Goal: Task Accomplishment & Management: Complete application form

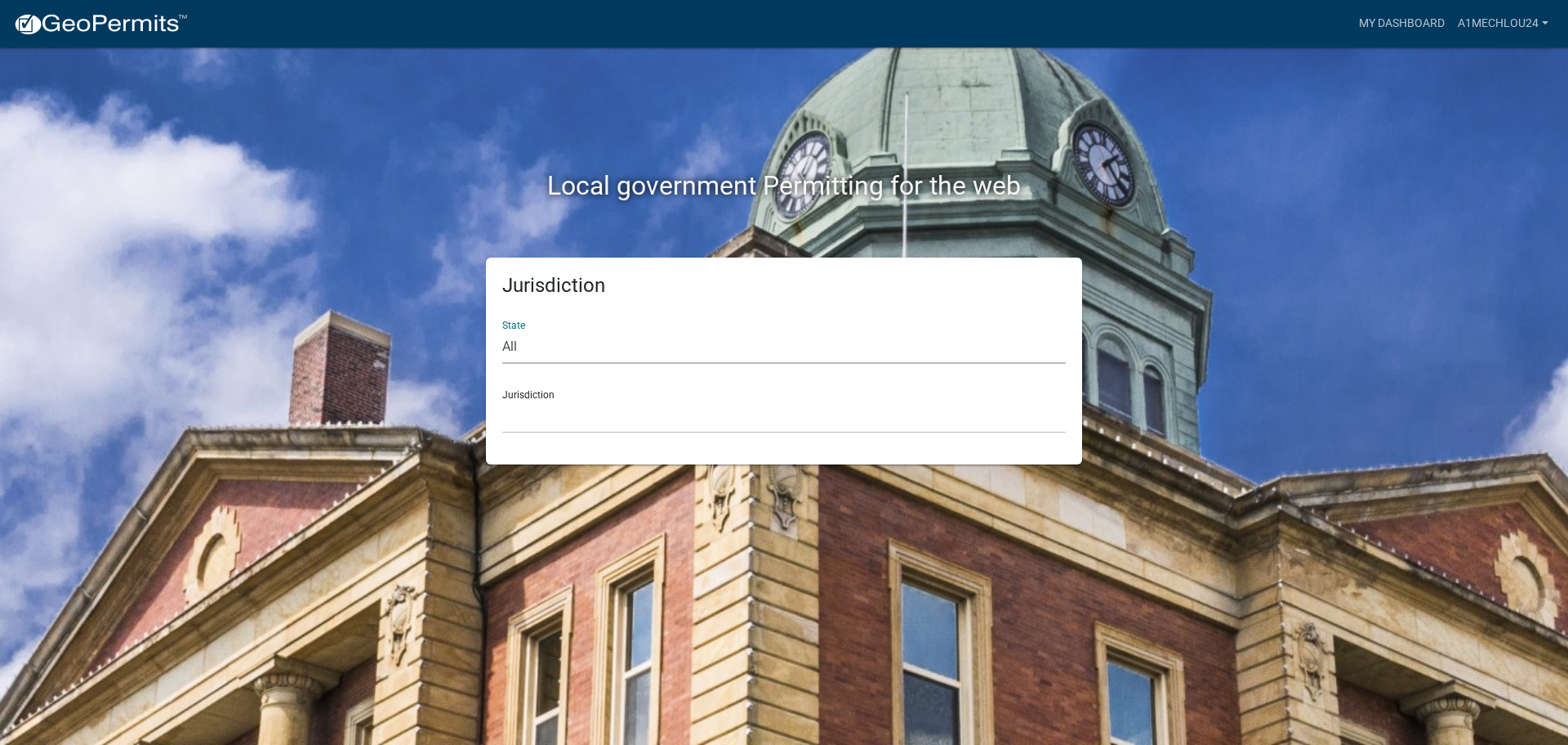
click at [520, 343] on select "All [US_STATE] [US_STATE] [US_STATE] [US_STATE] [US_STATE] [US_STATE] [US_STATE…" at bounding box center [784, 347] width 563 height 34
select select "[US_STATE]"
click at [503, 331] on select "All [US_STATE] [US_STATE] [US_STATE] [US_STATE] [US_STATE] [US_STATE] [US_STATE…" at bounding box center [784, 347] width 563 height 34
click at [522, 427] on select "City of [GEOGRAPHIC_DATA], [US_STATE] City of [GEOGRAPHIC_DATA], [US_STATE] Cit…" at bounding box center [784, 416] width 563 height 34
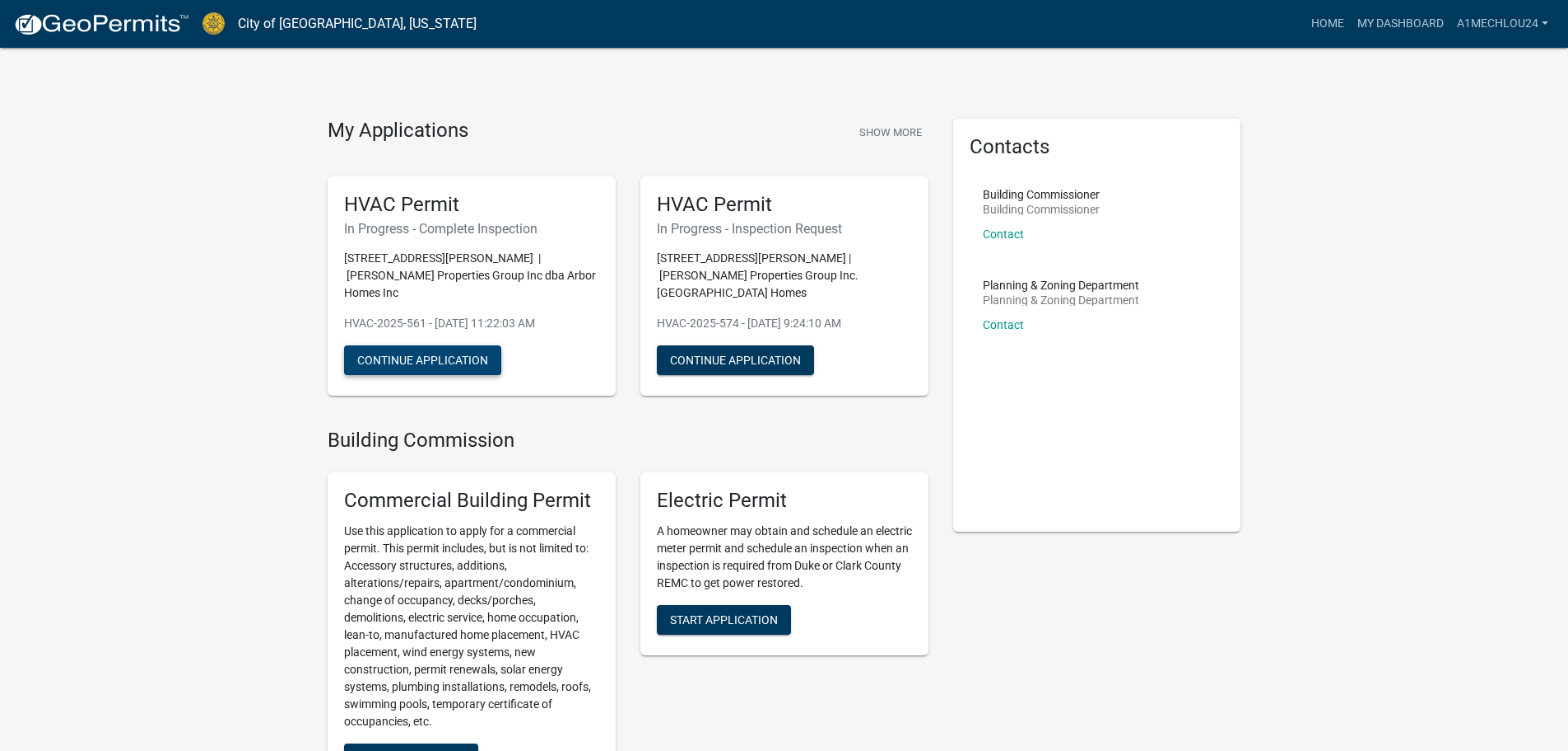
click at [394, 345] on button "Continue Application" at bounding box center [422, 359] width 157 height 30
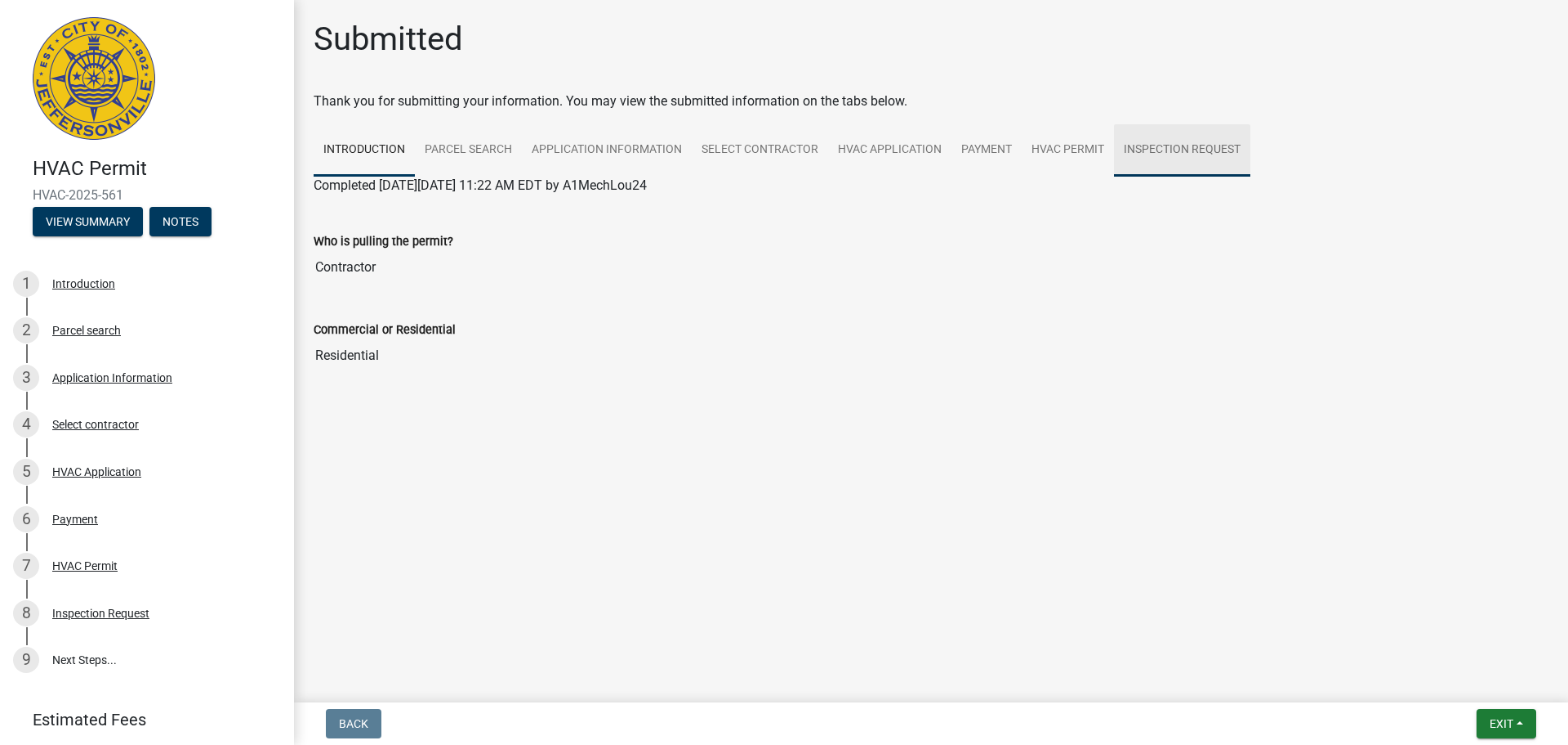
click at [1191, 152] on link "Inspection Request" at bounding box center [1183, 150] width 137 height 52
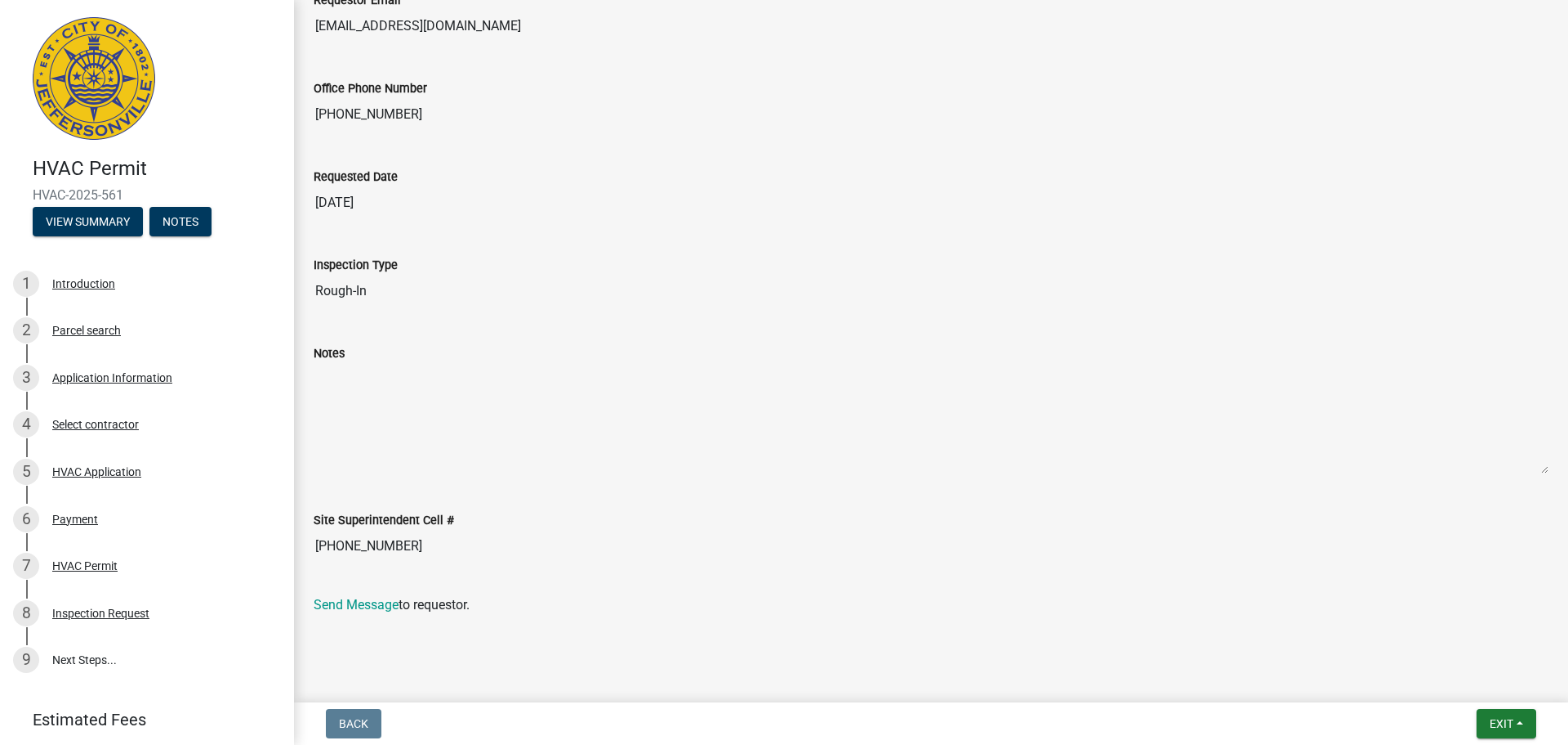
scroll to position [319, 0]
